Goal: Task Accomplishment & Management: Manage account settings

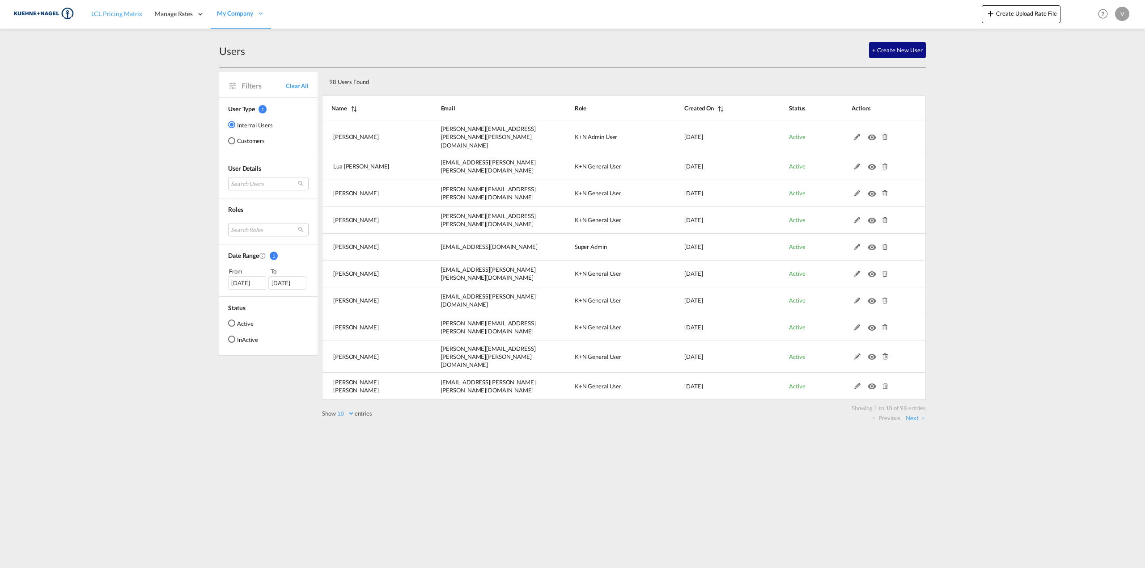
click at [121, 16] on span "LCL Pricing Matrix" at bounding box center [116, 14] width 51 height 8
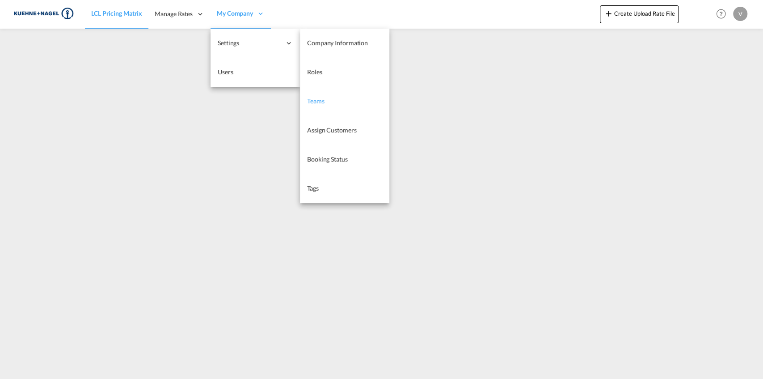
click at [308, 102] on span "Teams" at bounding box center [315, 101] width 17 height 8
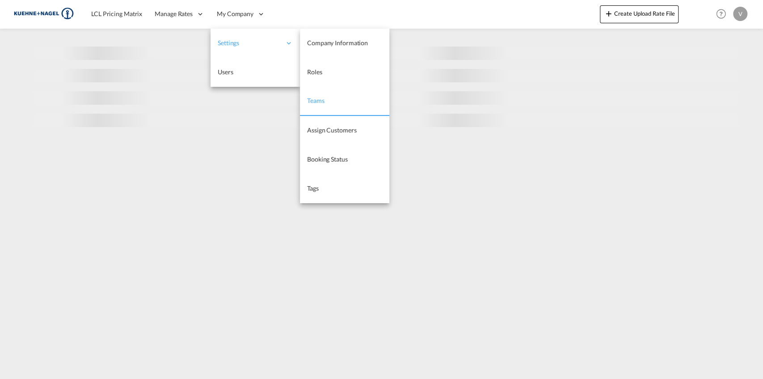
select select "10"
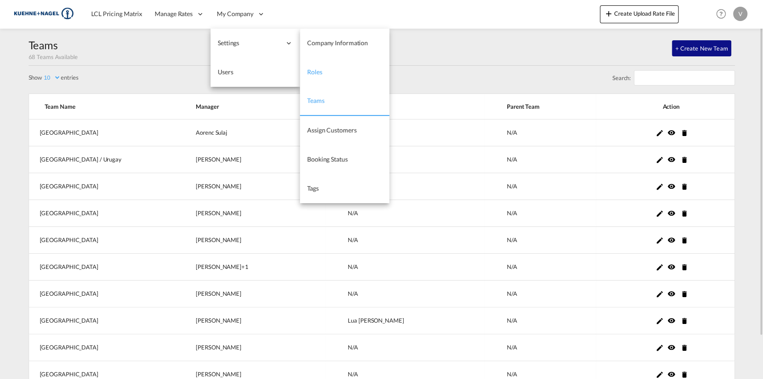
click at [327, 71] on link "Roles" at bounding box center [344, 72] width 89 height 29
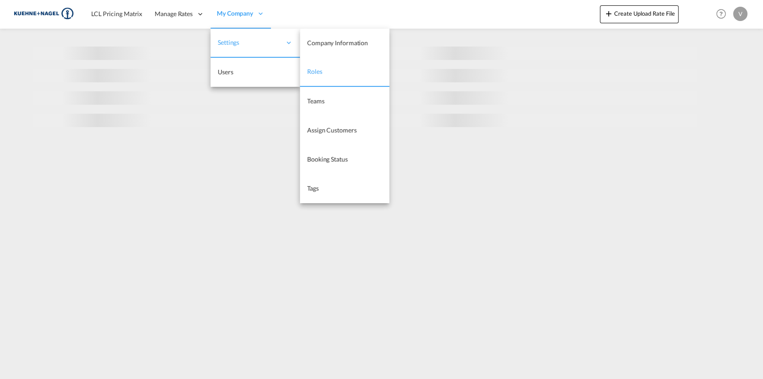
select select "10"
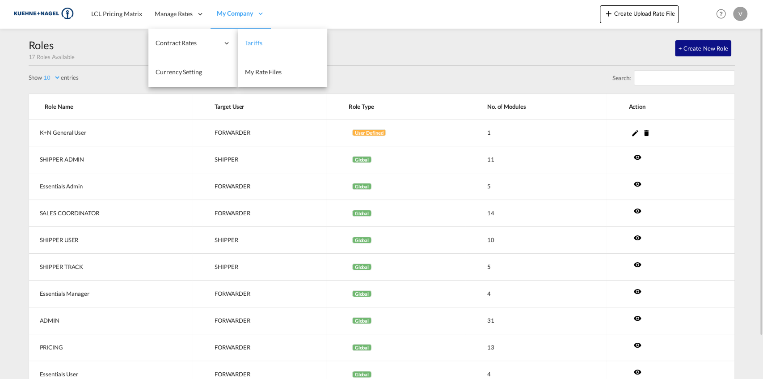
click at [257, 38] on span "Tariffs" at bounding box center [253, 42] width 17 height 9
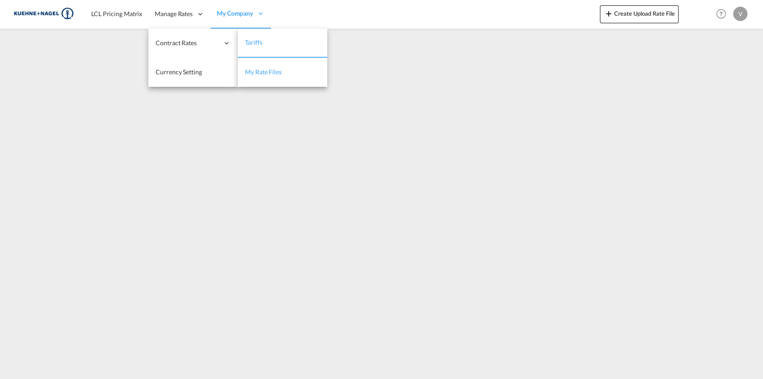
click at [292, 72] on link "My Rate Files" at bounding box center [282, 72] width 89 height 29
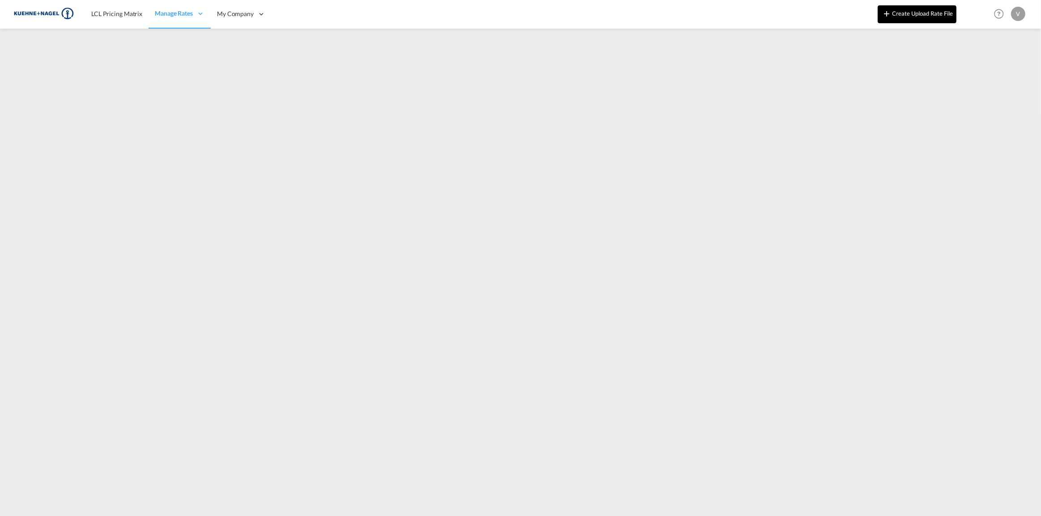
click at [931, 11] on button "Create Upload Rate File" at bounding box center [916, 14] width 79 height 18
click at [128, 17] on span "LCL Pricing Matrix" at bounding box center [116, 14] width 51 height 8
